Goal: Information Seeking & Learning: Learn about a topic

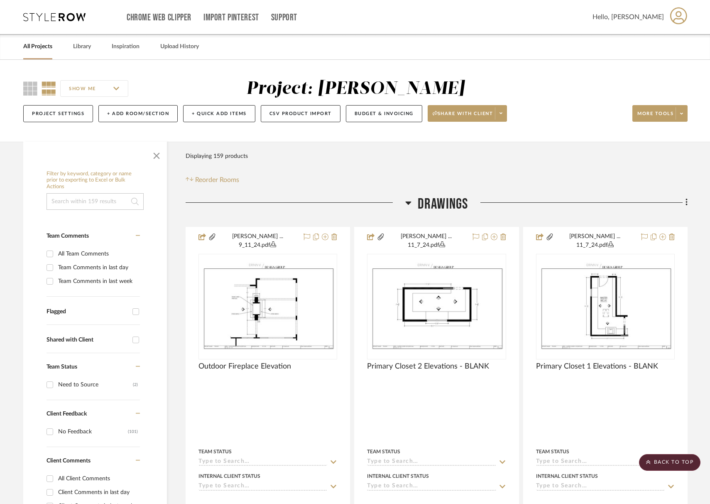
click at [454, 198] on span "Drawings" at bounding box center [443, 204] width 51 height 18
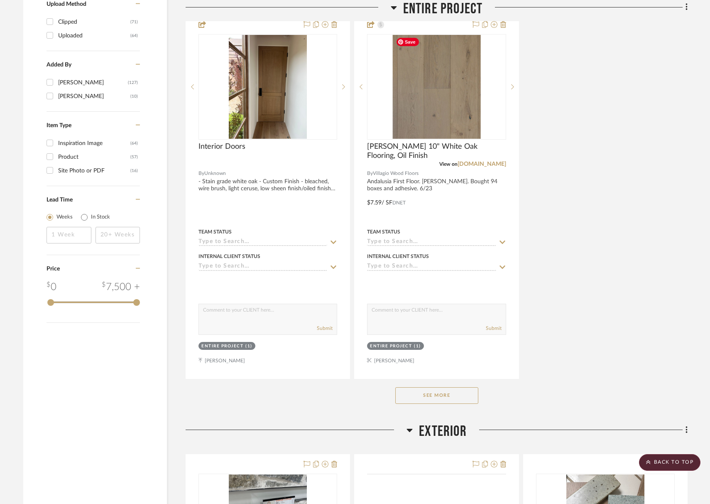
scroll to position [1200, 0]
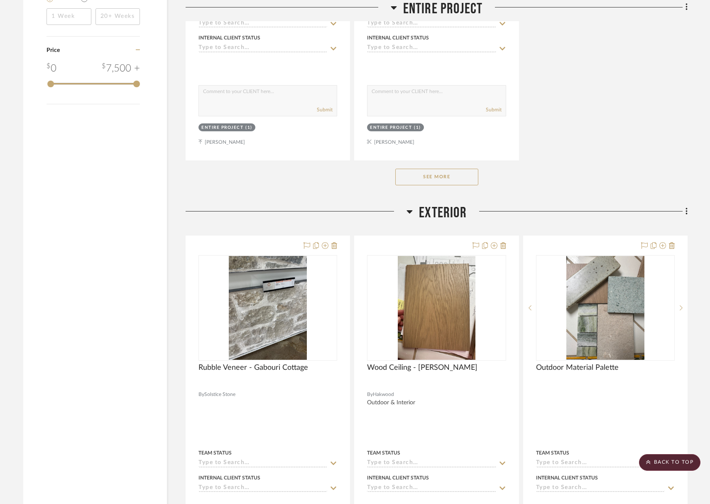
click at [443, 177] on button "See More" at bounding box center [436, 177] width 83 height 17
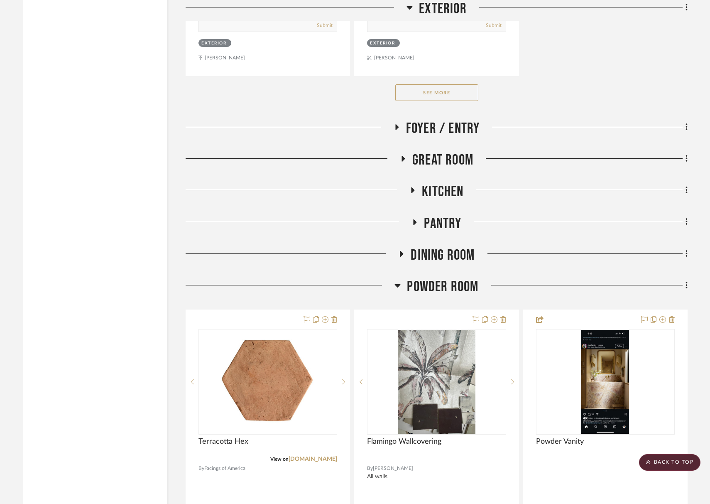
scroll to position [2933, 0]
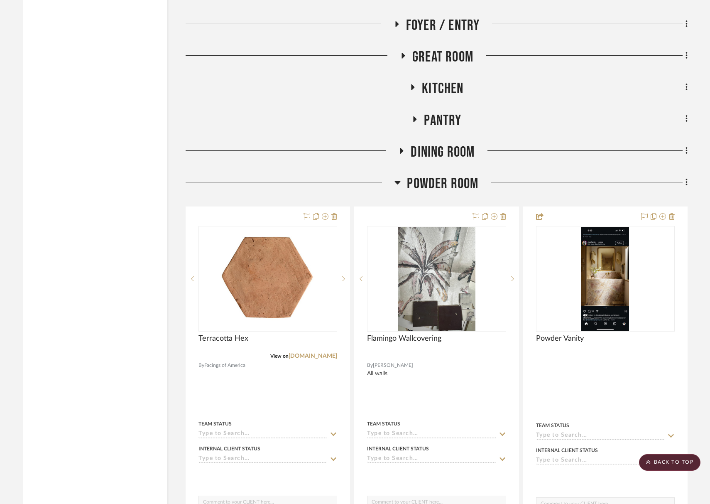
click at [454, 178] on span "Powder Room" at bounding box center [442, 184] width 71 height 18
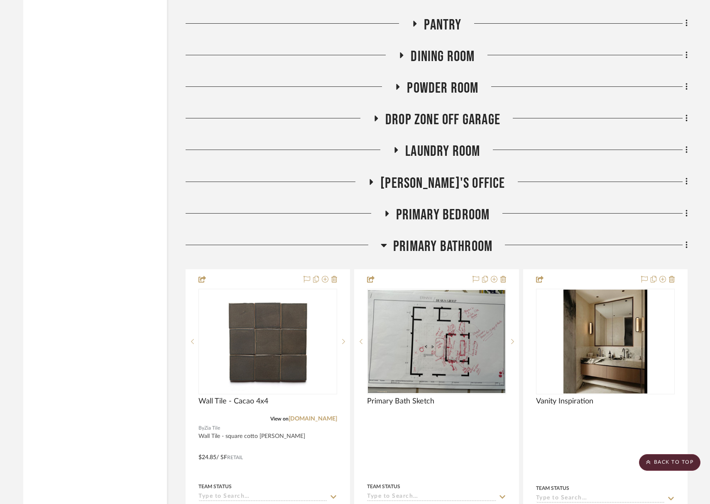
scroll to position [3126, 0]
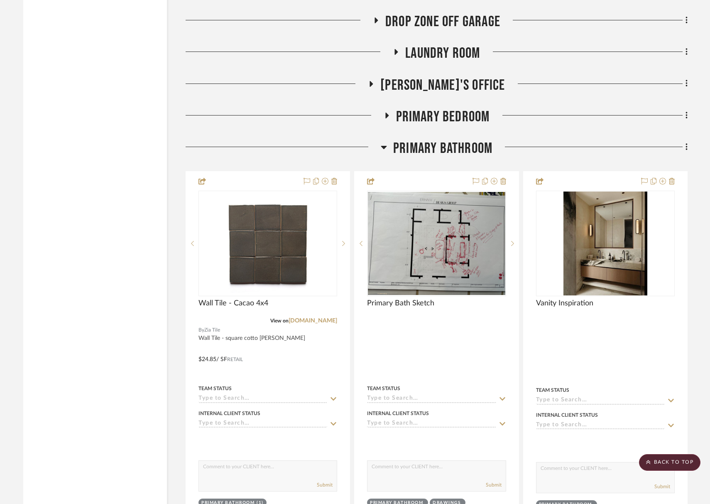
click at [446, 153] on span "Primary Bathroom" at bounding box center [442, 148] width 99 height 18
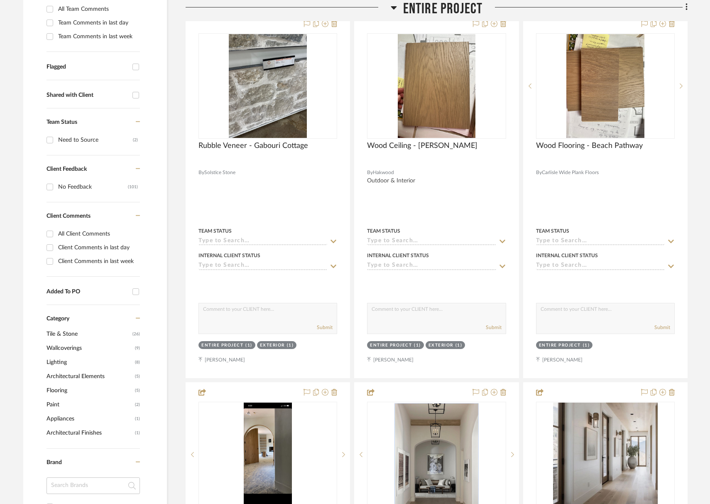
scroll to position [0, 0]
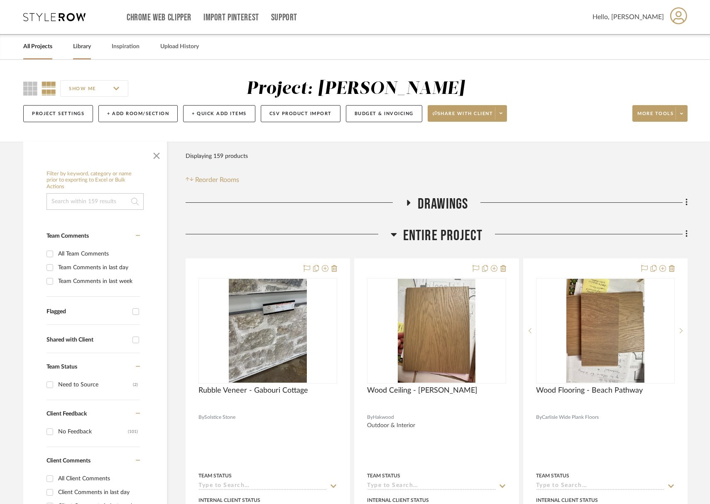
click at [86, 45] on link "Library" at bounding box center [82, 46] width 18 height 11
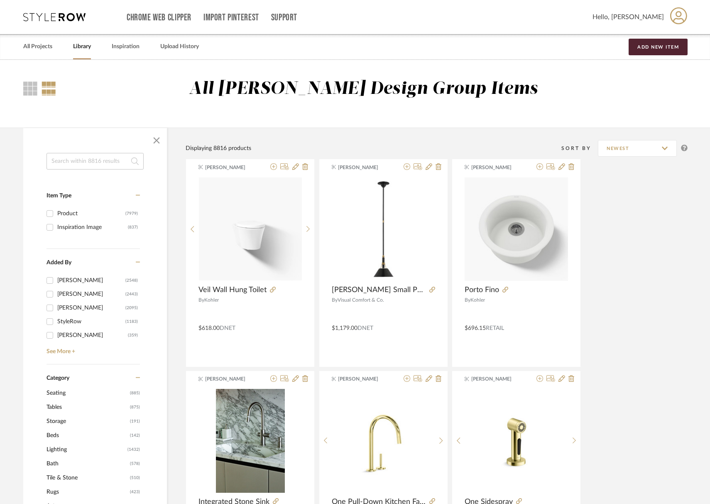
click at [125, 162] on input at bounding box center [94, 161] width 97 height 17
type input "door"
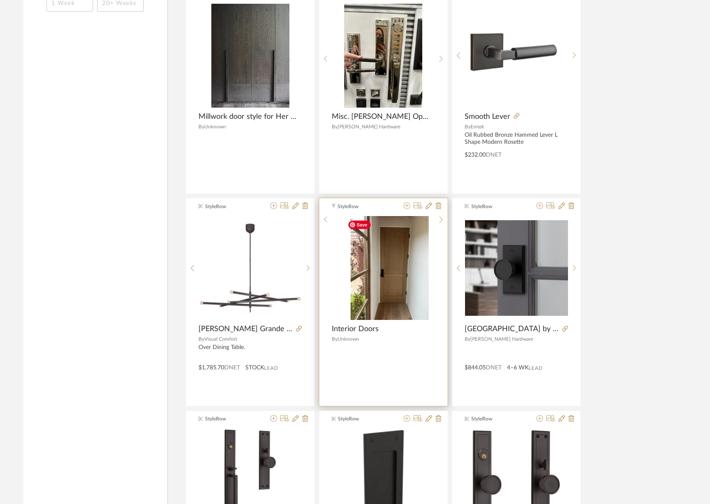
scroll to position [1380, 0]
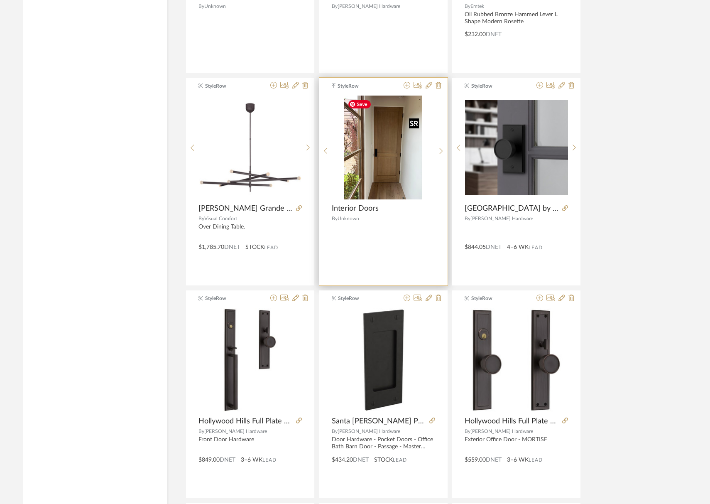
click at [406, 152] on img "0" at bounding box center [383, 147] width 78 height 104
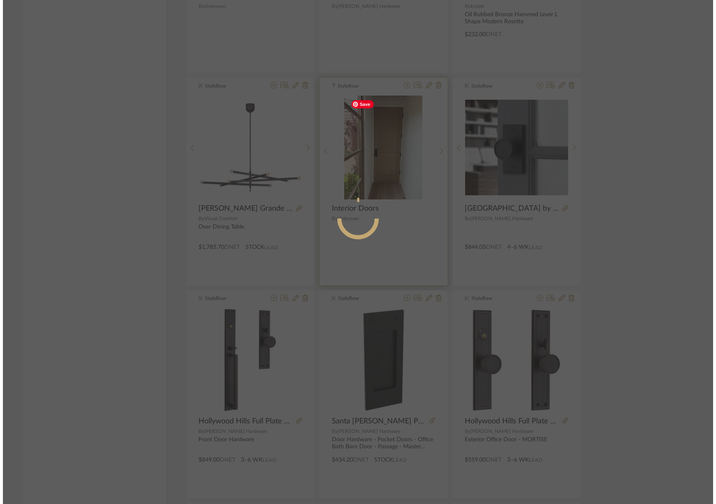
scroll to position [0, 0]
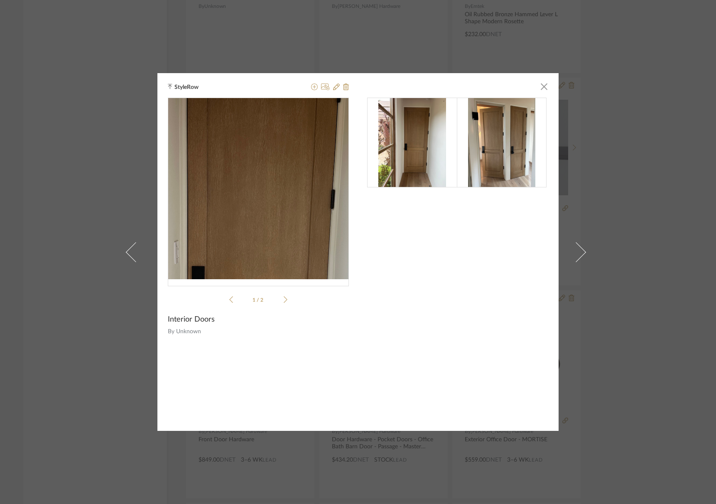
click at [263, 165] on img "0" at bounding box center [259, 188] width 136 height 181
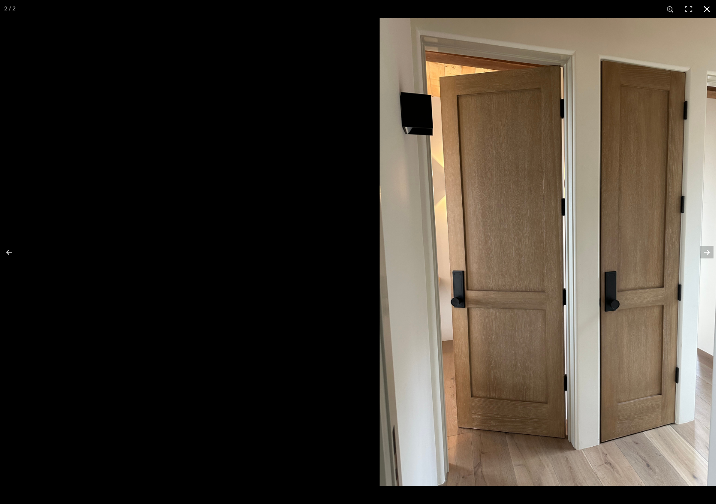
click at [703, 8] on button at bounding box center [706, 9] width 18 height 18
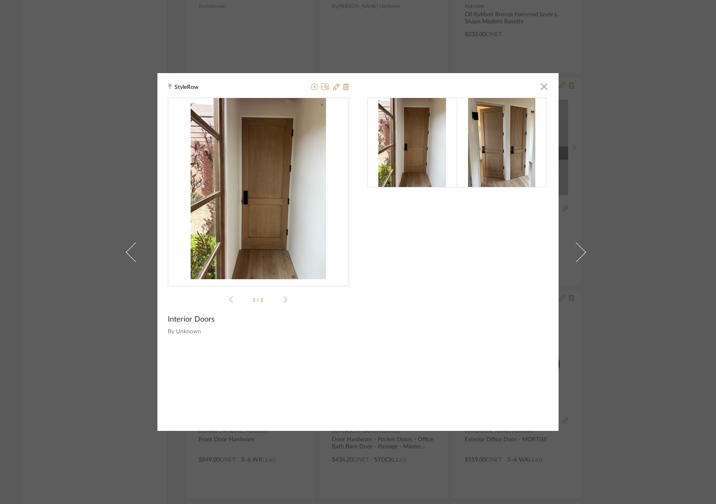
click at [545, 87] on div "StyleRow × 1 / 2 Interior Doors By Unknown" at bounding box center [357, 251] width 401 height 357
click at [541, 87] on span "button" at bounding box center [544, 86] width 17 height 17
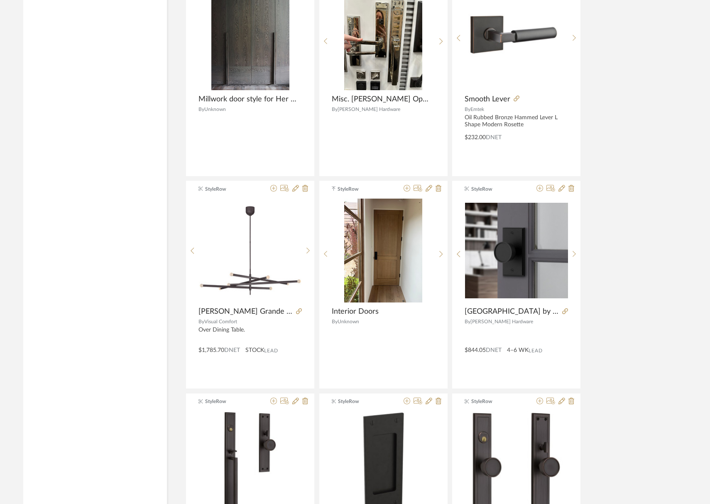
scroll to position [1251, 0]
